Goal: Navigation & Orientation: Find specific page/section

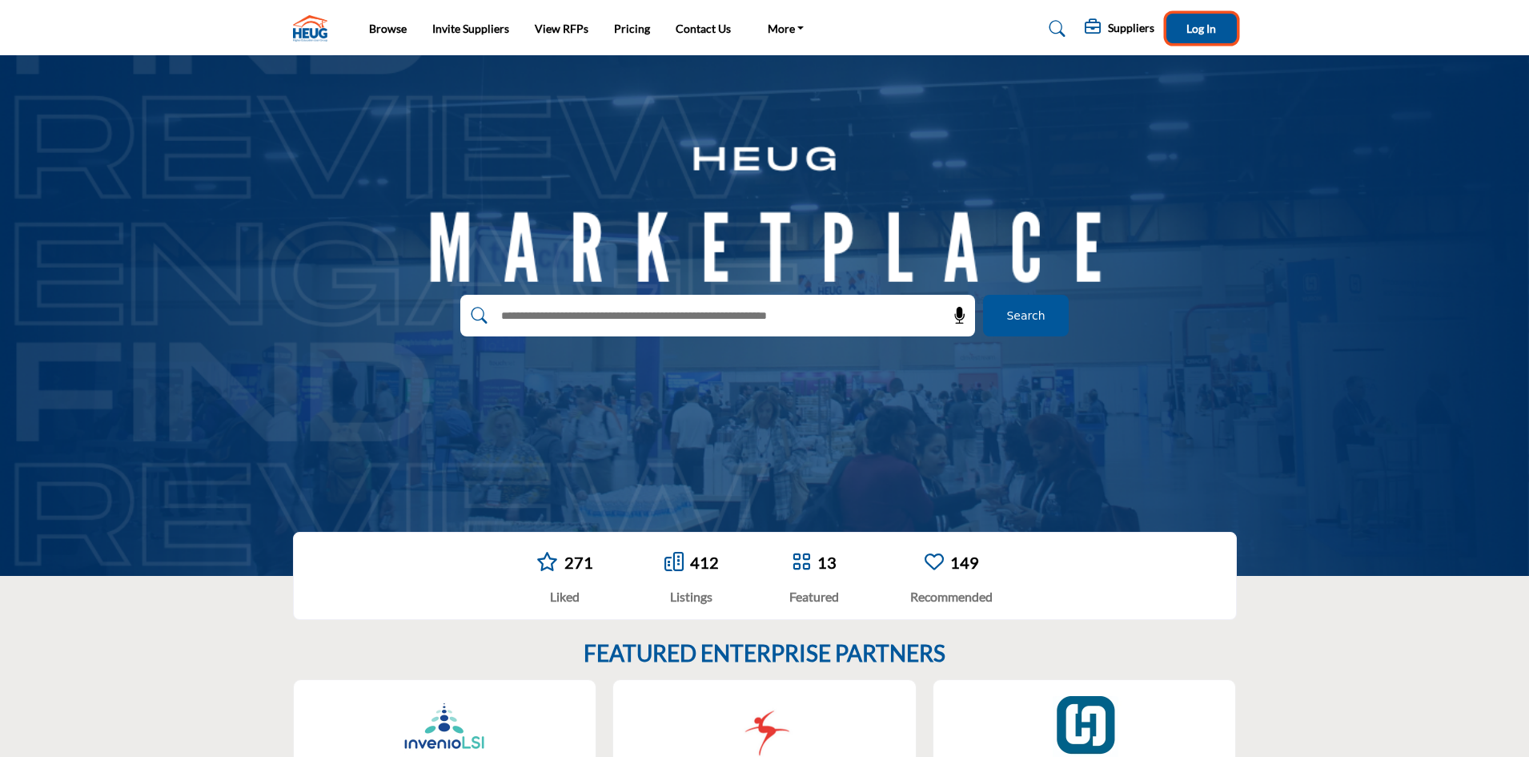
click at [1210, 24] on span "Log In" at bounding box center [1201, 29] width 30 height 14
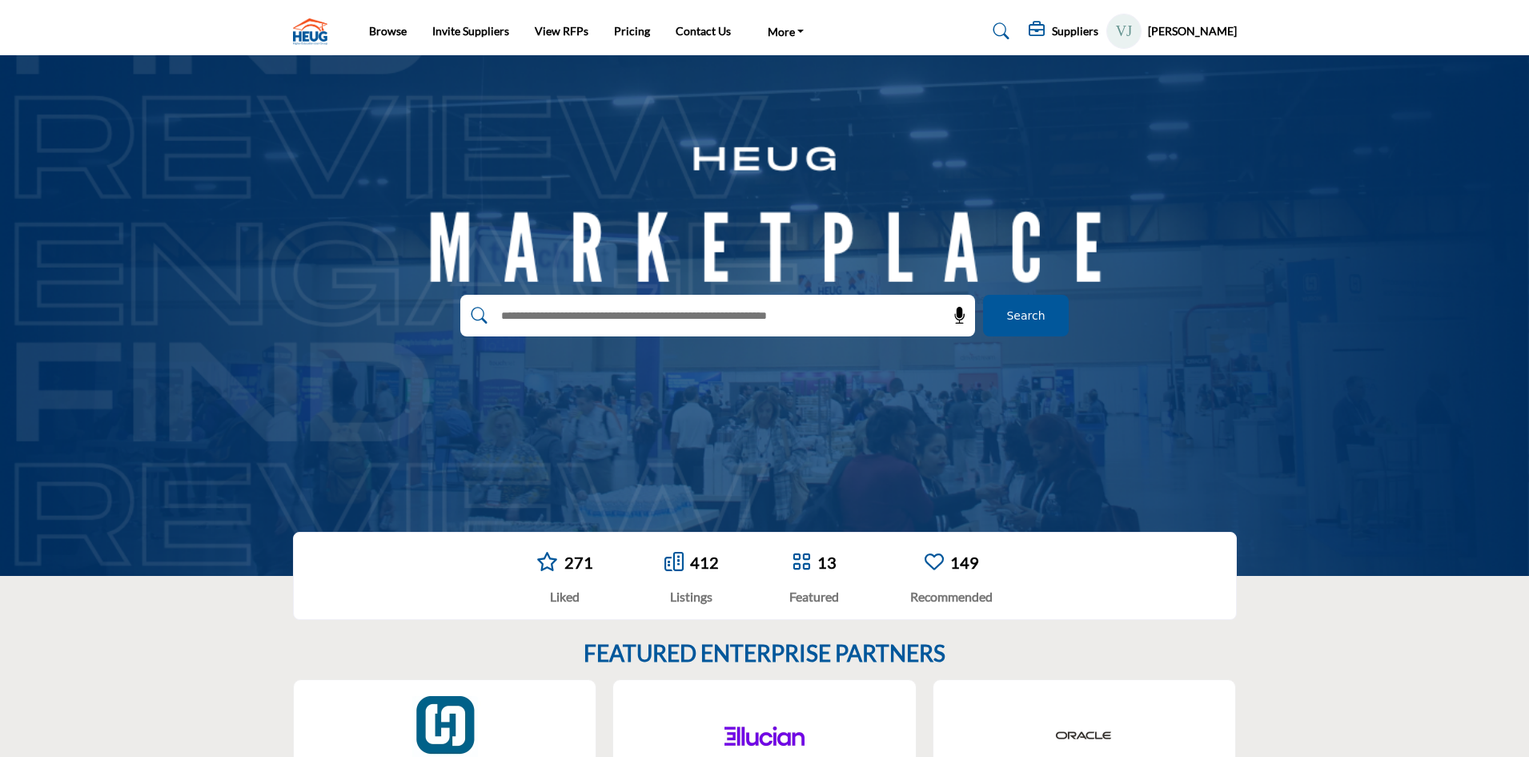
click at [1000, 30] on icon at bounding box center [1002, 31] width 16 height 16
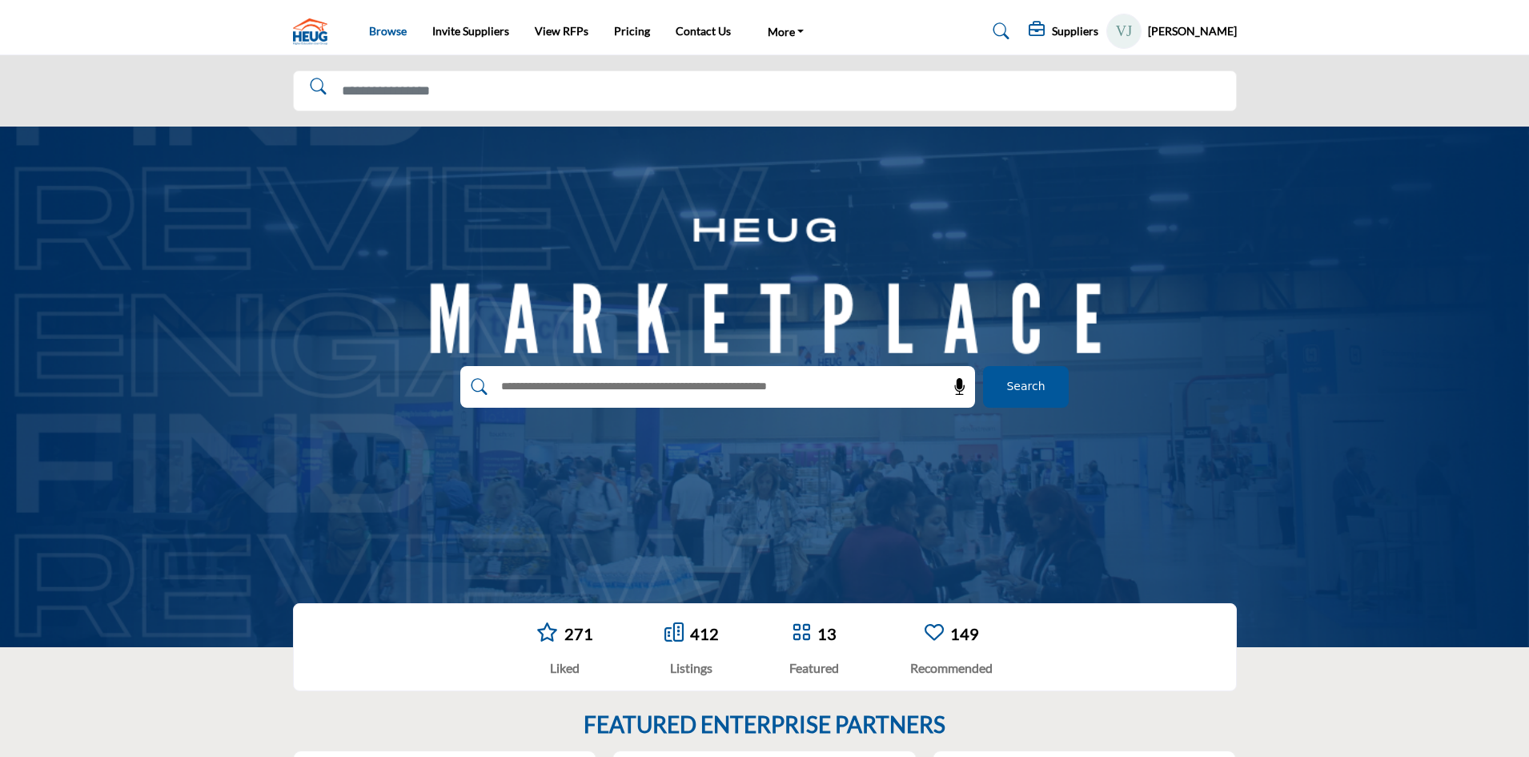
click at [371, 32] on link "Browse" at bounding box center [388, 31] width 38 height 14
